Goal: Find contact information: Find contact information

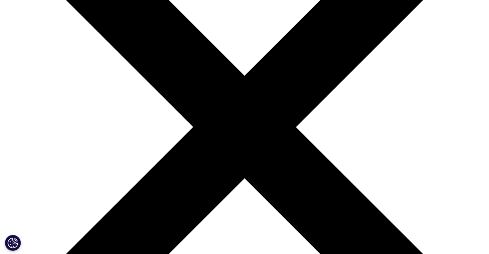
scroll to position [96, 0]
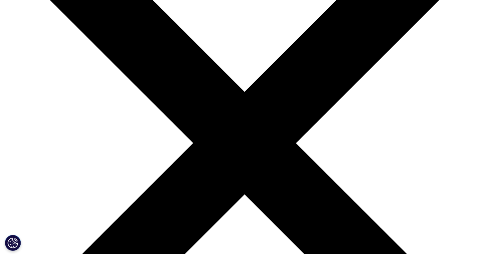
scroll to position [129, 0]
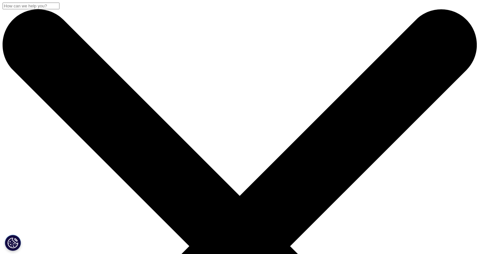
scroll to position [280, 0]
drag, startPoint x: 127, startPoint y: 19, endPoint x: 121, endPoint y: 3, distance: 17.3
